Goal: Navigation & Orientation: Find specific page/section

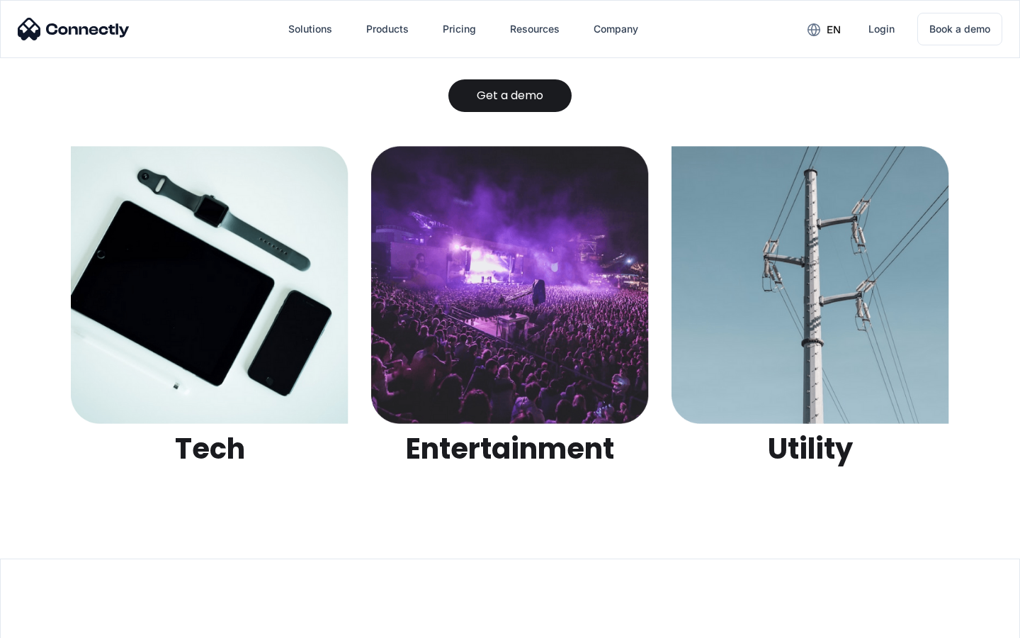
scroll to position [4470, 0]
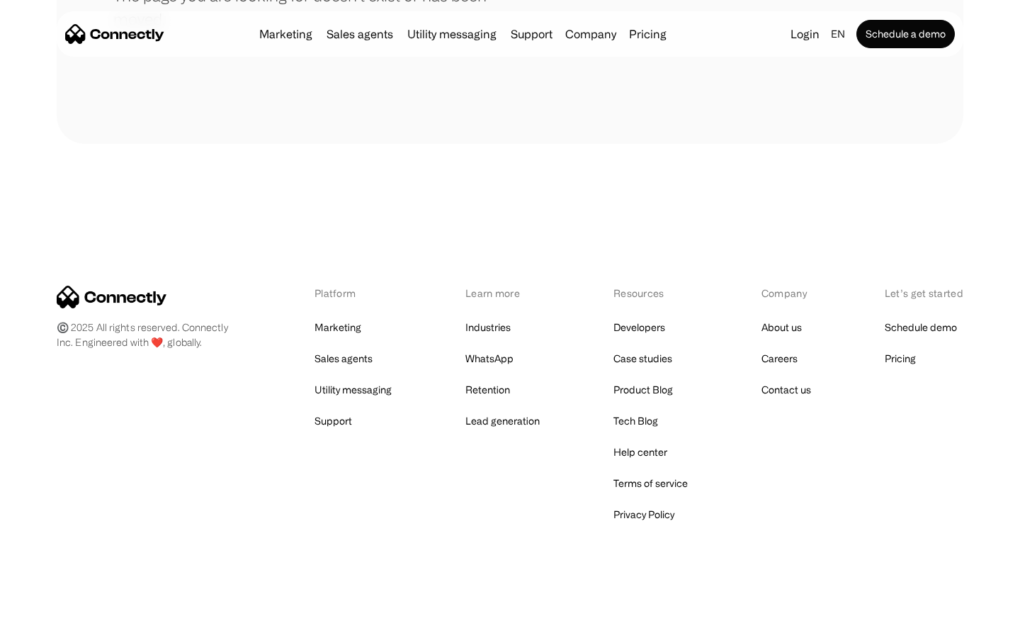
scroll to position [259, 0]
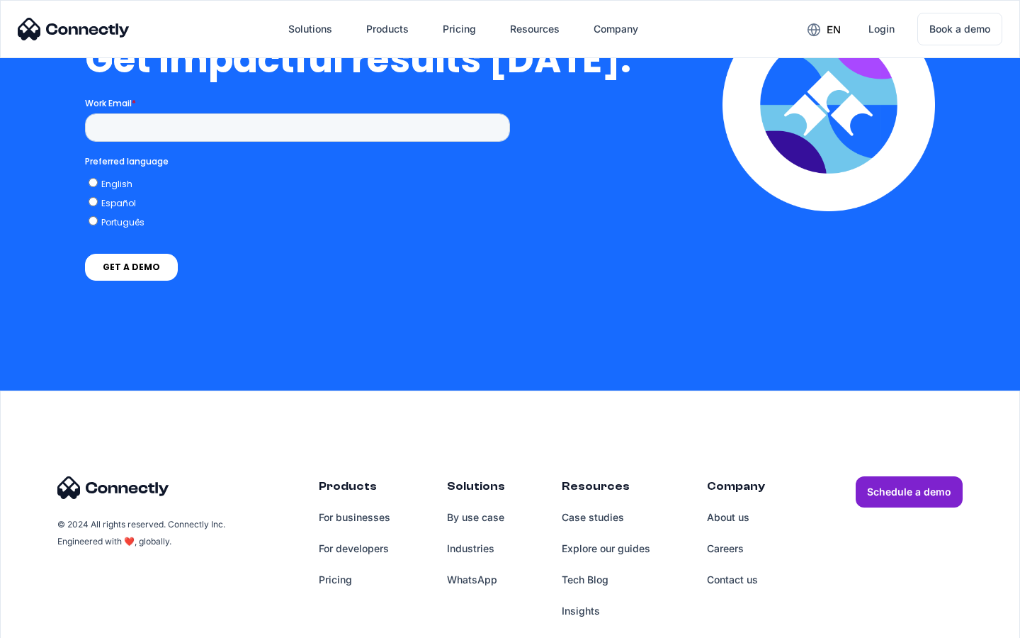
scroll to position [3126, 0]
